Goal: Transaction & Acquisition: Purchase product/service

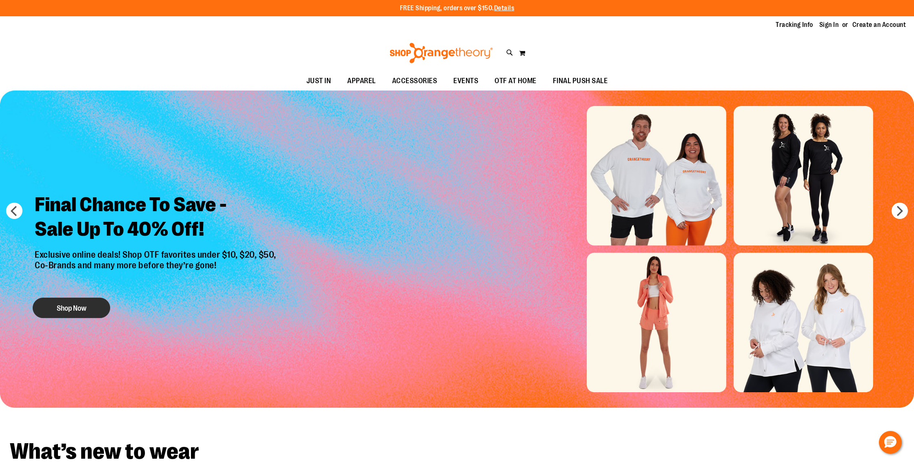
type input "**********"
click at [68, 302] on button "Shop Now" at bounding box center [72, 308] width 78 height 20
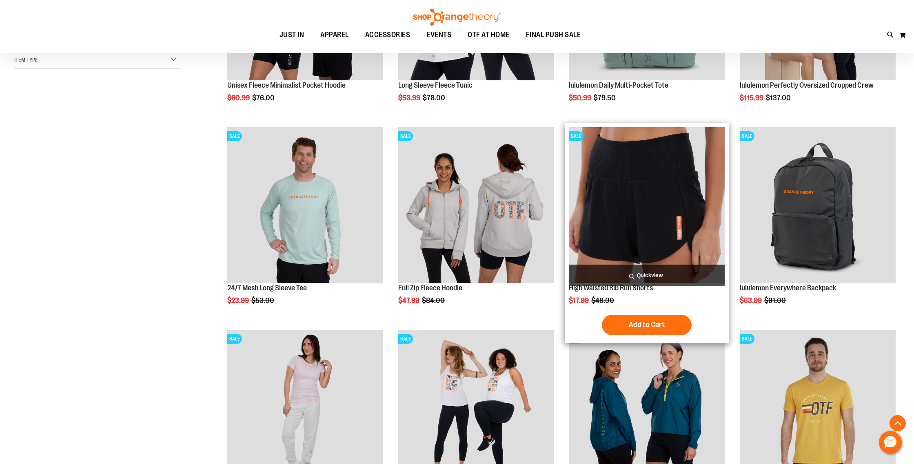
scroll to position [244, 0]
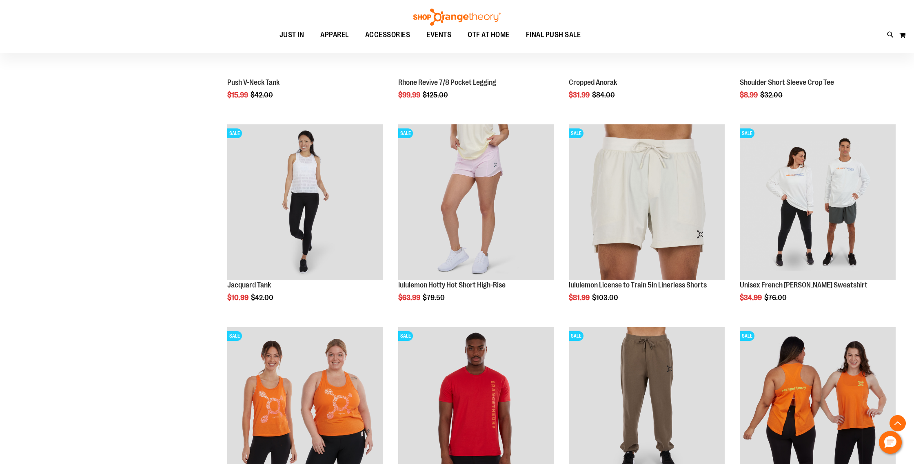
scroll to position [854, 0]
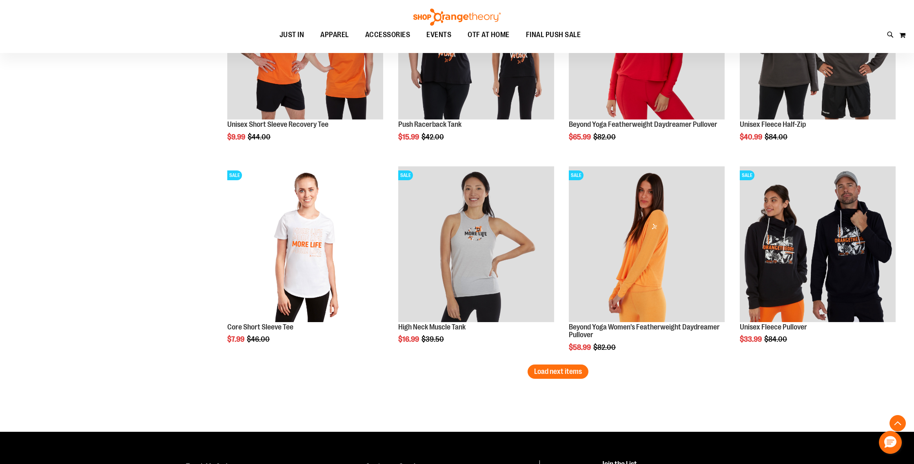
scroll to position [1621, 0]
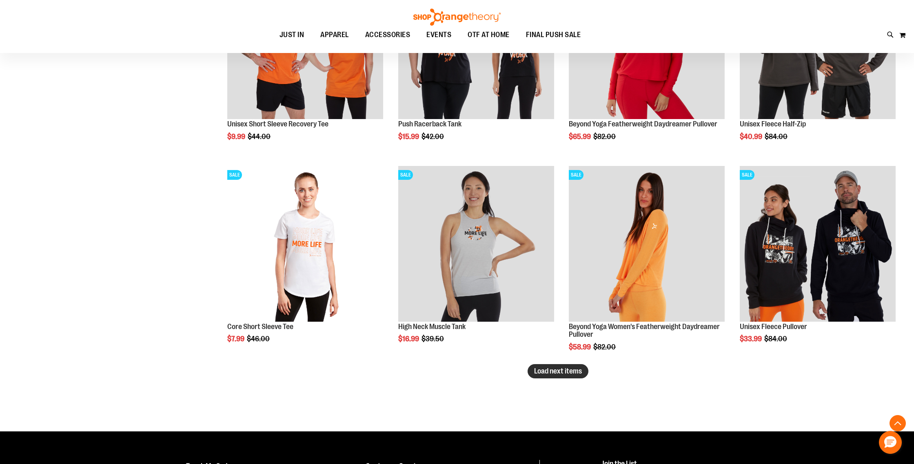
type input "**********"
click at [556, 373] on span "Load next items" at bounding box center [558, 371] width 48 height 8
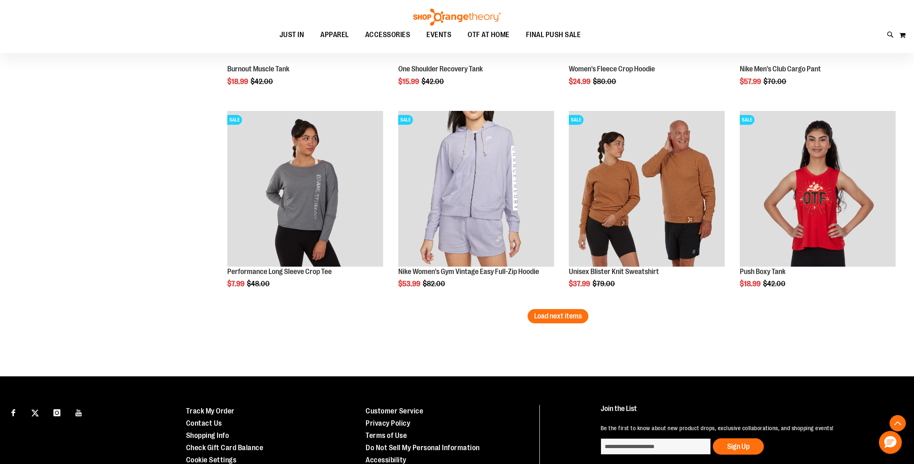
scroll to position [2286, 0]
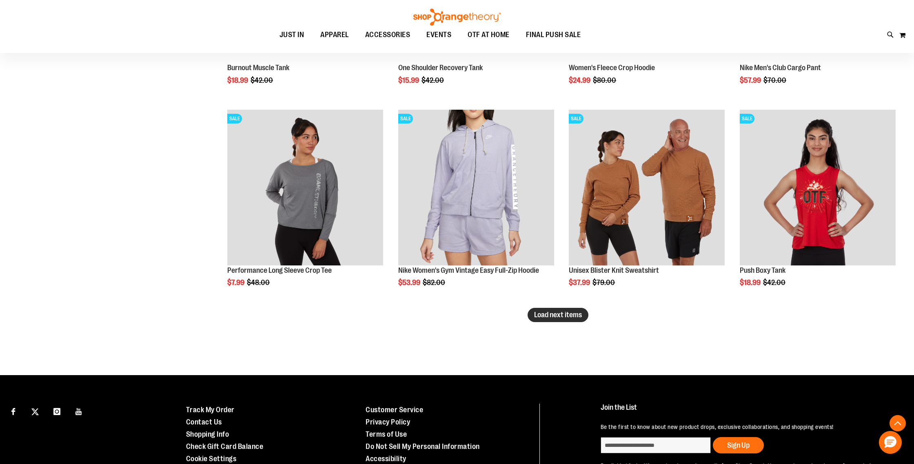
click at [557, 315] on span "Load next items" at bounding box center [558, 315] width 48 height 8
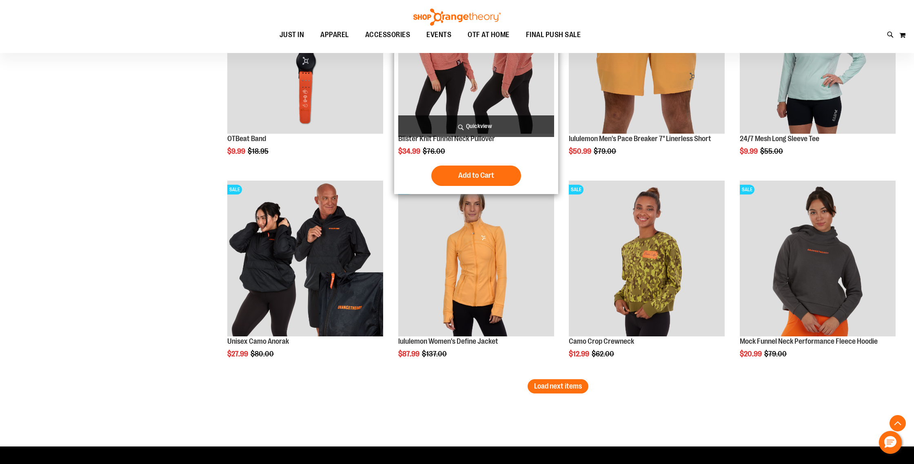
scroll to position [2830, 0]
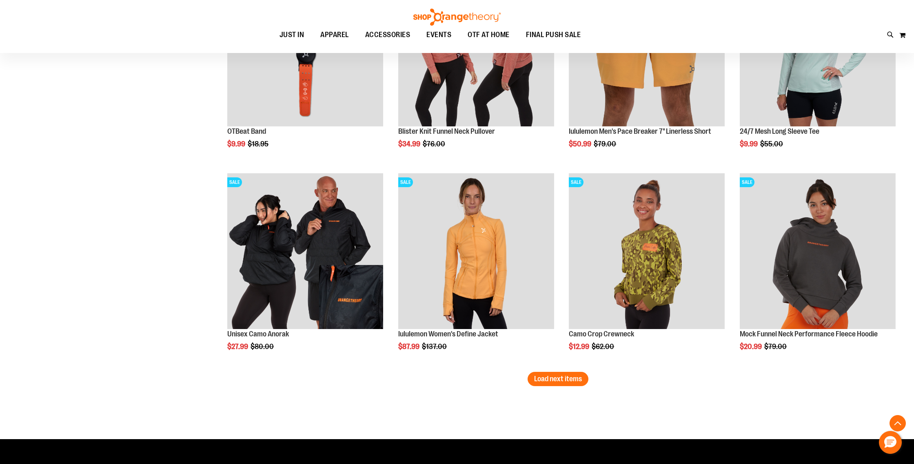
click at [566, 381] on span "Load next items" at bounding box center [558, 379] width 48 height 8
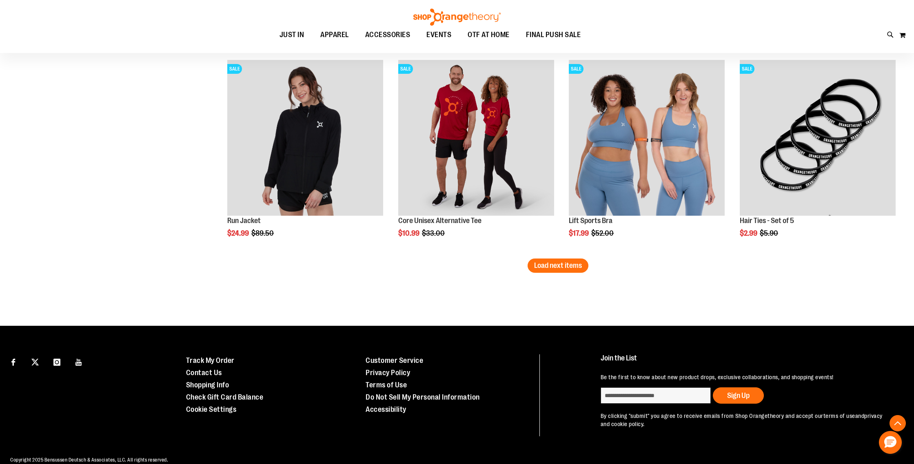
scroll to position [3565, 0]
